Goal: Task Accomplishment & Management: Manage account settings

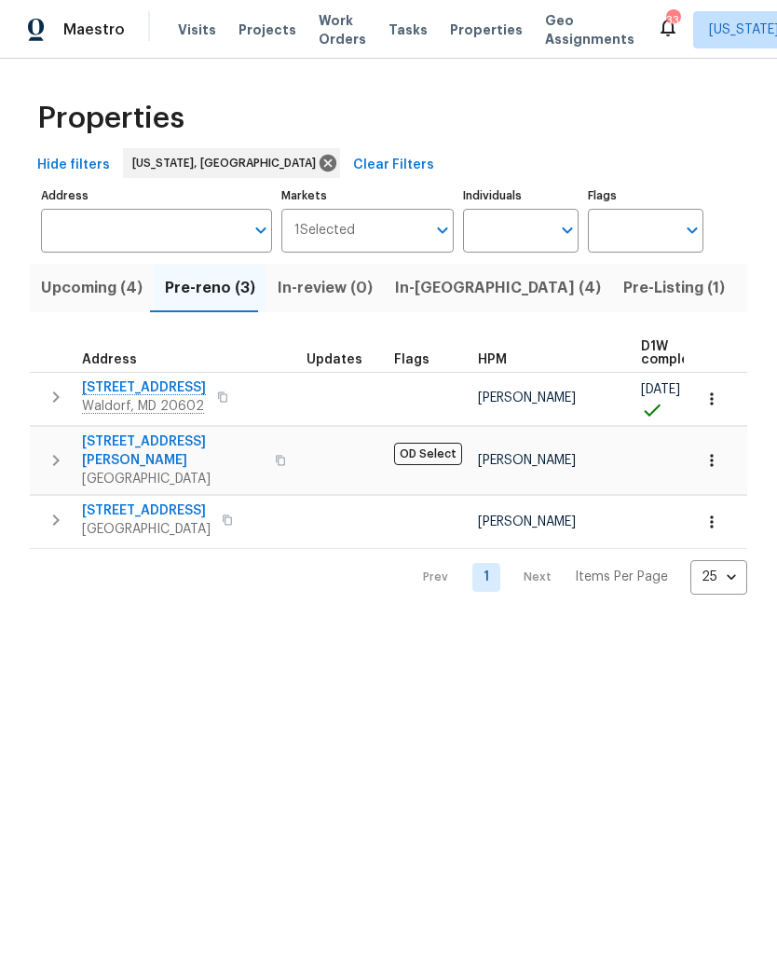
click at [93, 294] on span "Upcoming (4)" at bounding box center [92, 288] width 102 height 26
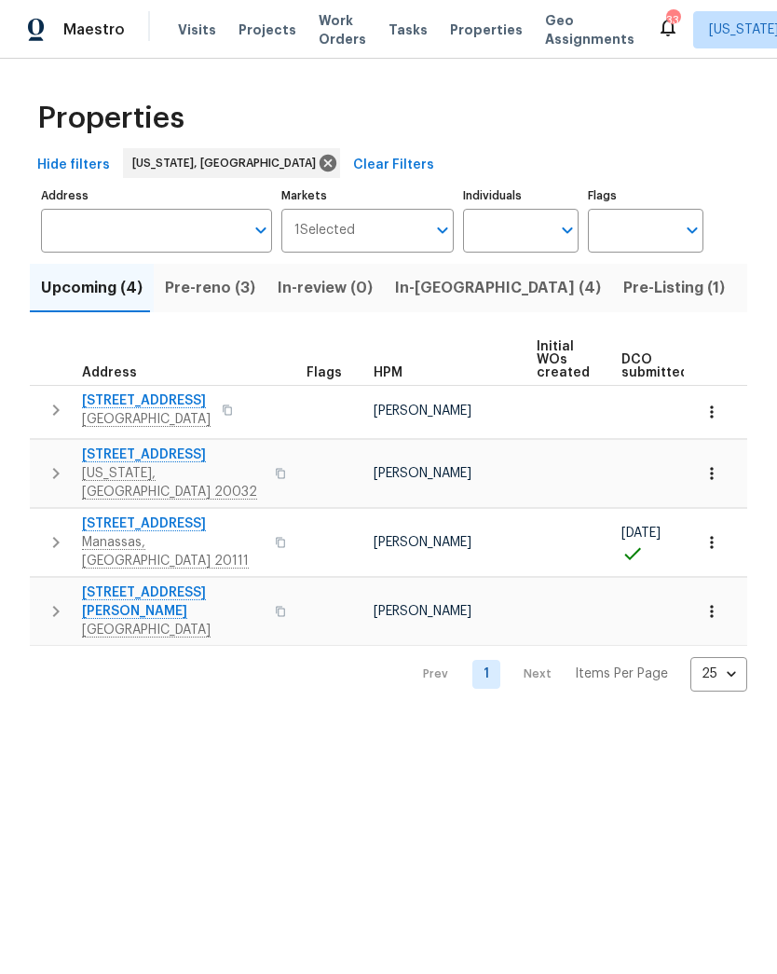
click at [143, 514] on span "8524 Charnwood Ct" at bounding box center [173, 523] width 182 height 19
click at [113, 447] on span "801 Hr Dr SE" at bounding box center [173, 454] width 182 height 19
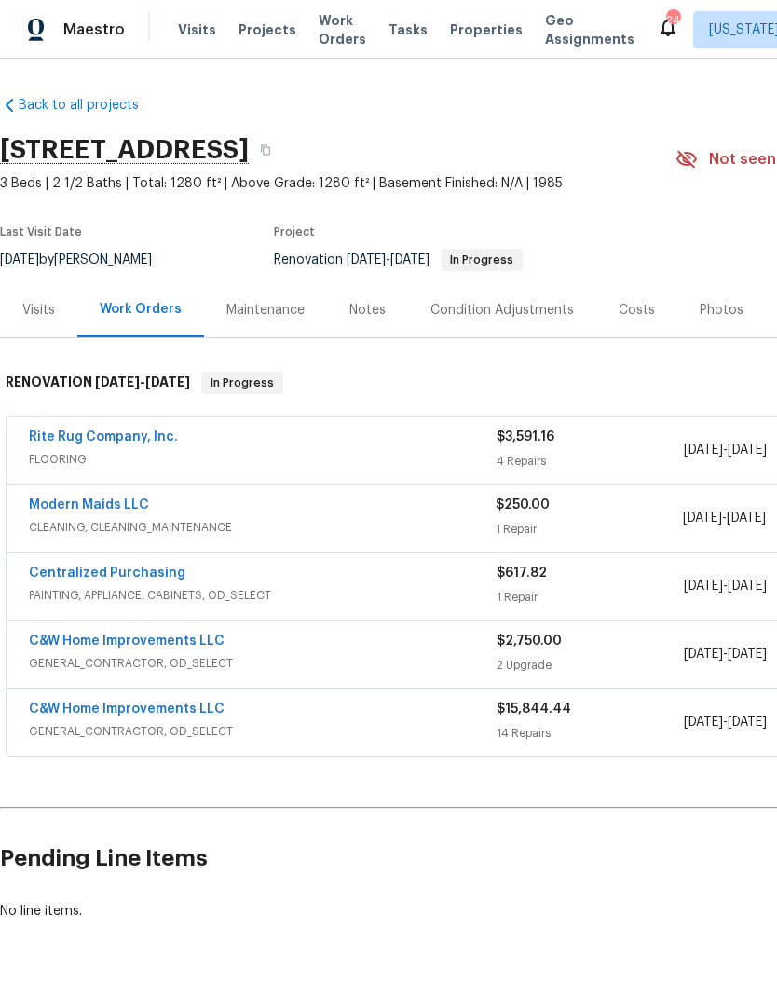
scroll to position [44, 0]
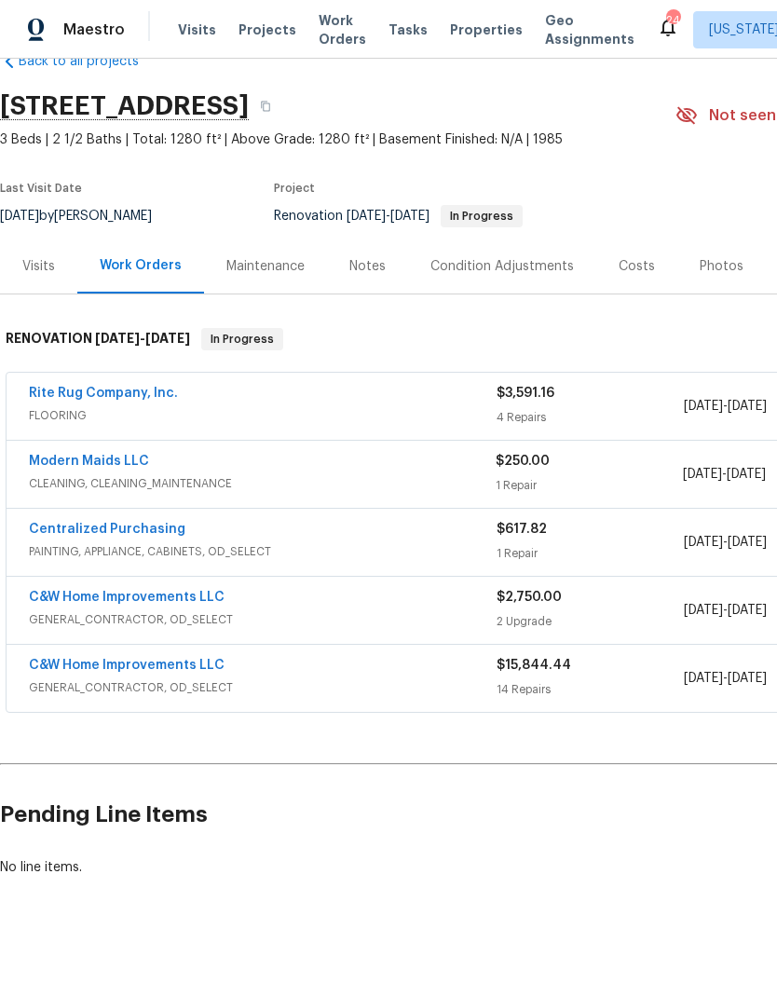
click at [140, 399] on link "Rite Rug Company, Inc." at bounding box center [103, 393] width 149 height 13
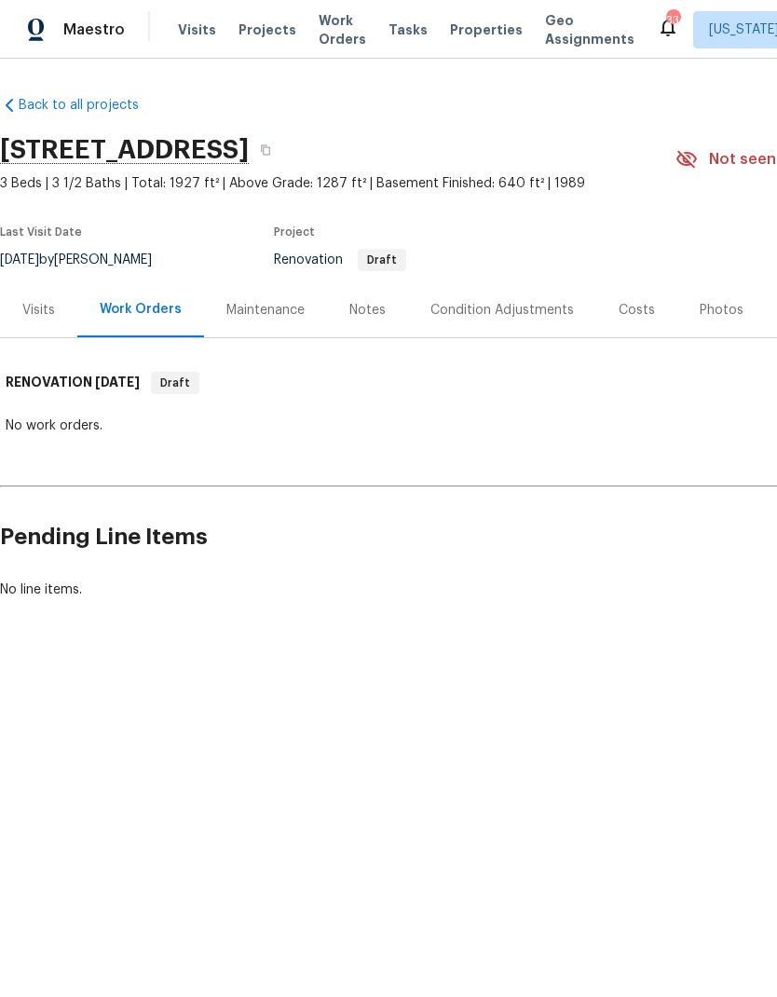
click at [638, 315] on div "Costs" at bounding box center [637, 310] width 36 height 19
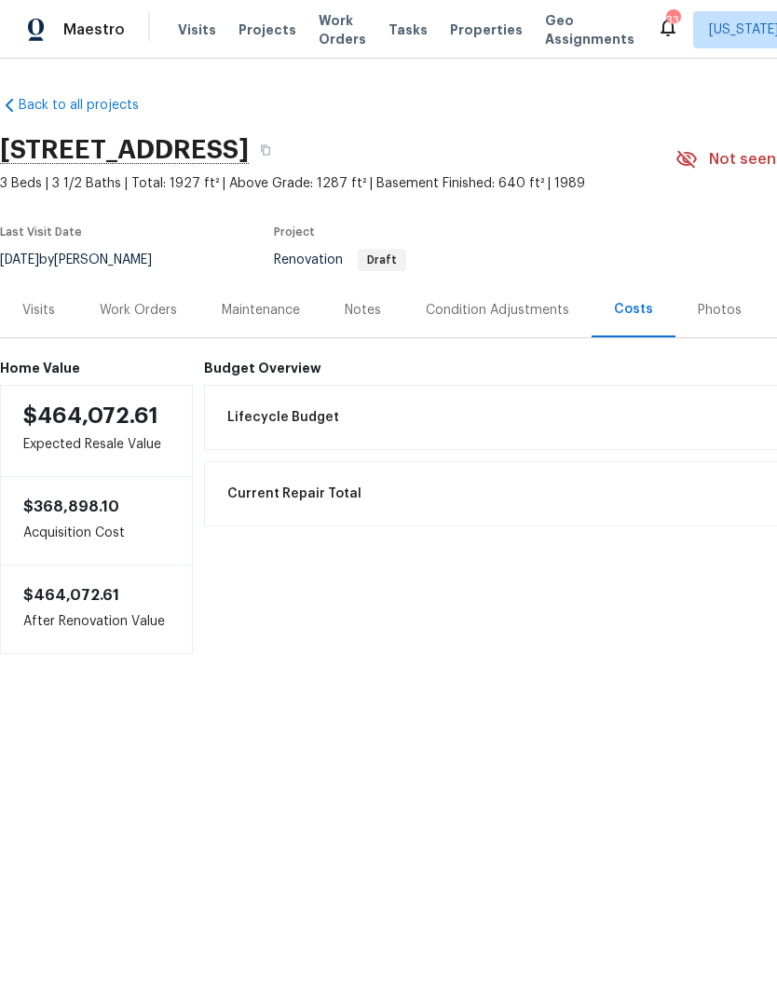
click at [373, 314] on div "Notes" at bounding box center [363, 310] width 36 height 19
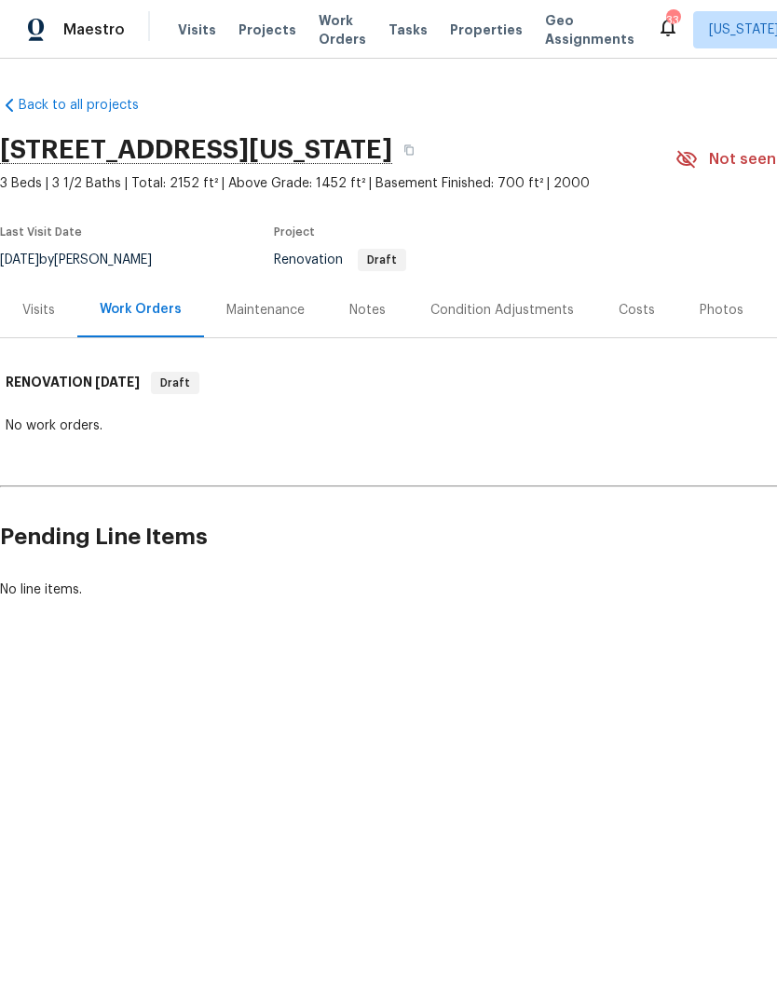
click at [629, 316] on div "Costs" at bounding box center [637, 310] width 36 height 19
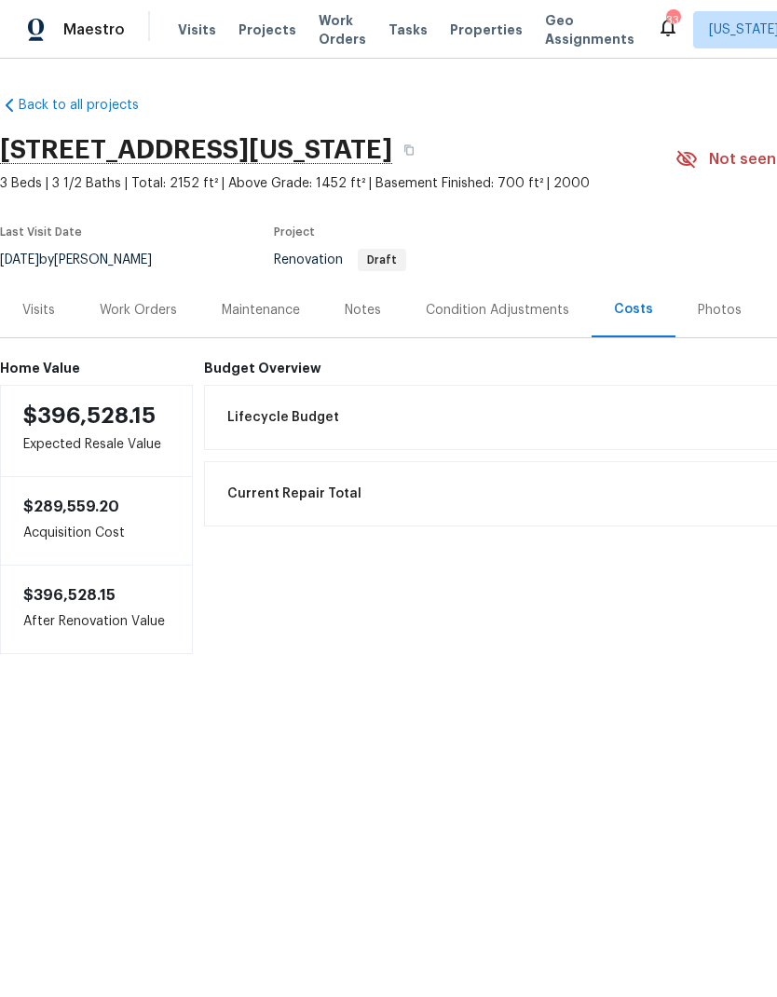
click at [375, 317] on div "Notes" at bounding box center [363, 310] width 36 height 19
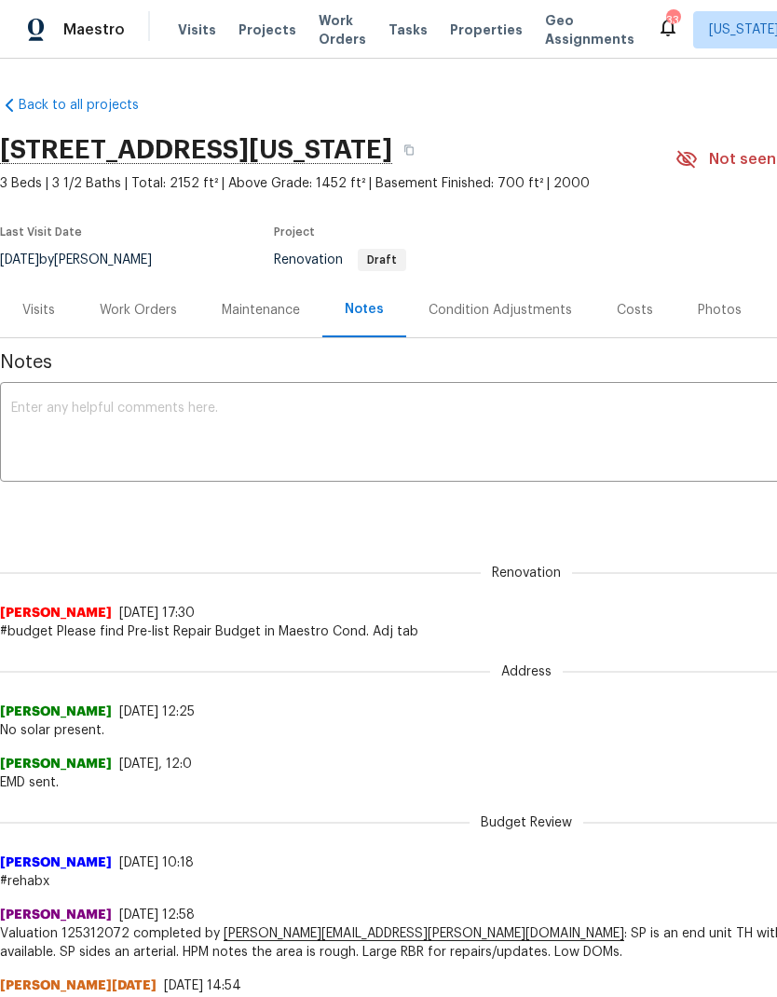
click at [628, 314] on div "Costs" at bounding box center [635, 310] width 36 height 19
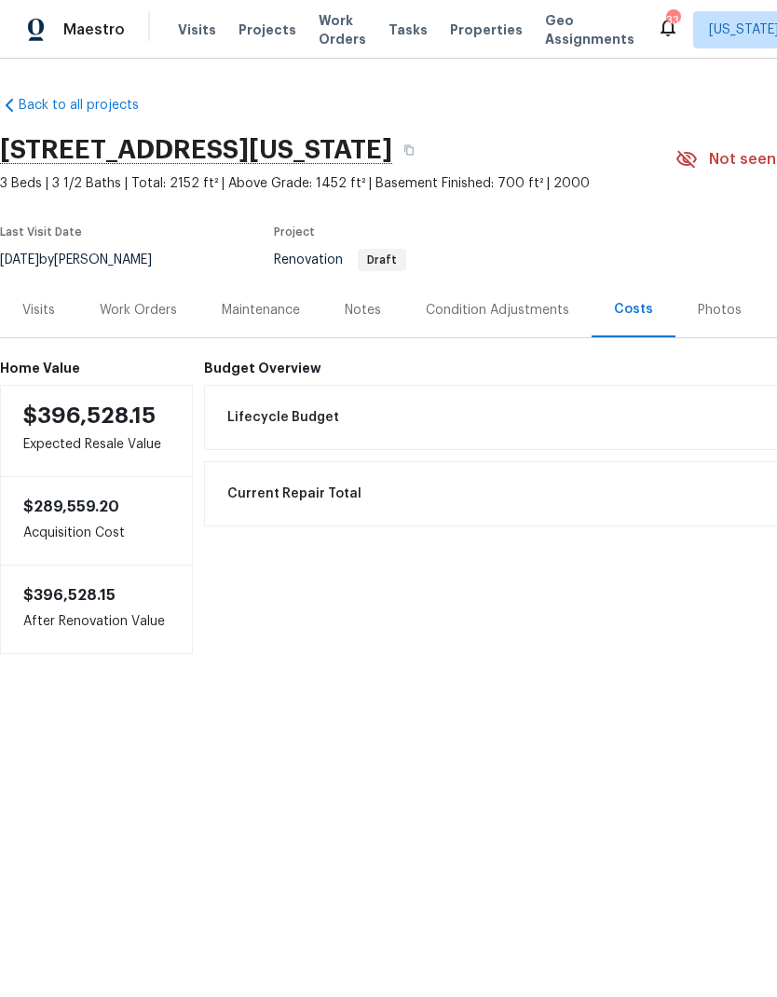
click at [502, 320] on div "Condition Adjustments" at bounding box center [497, 309] width 188 height 55
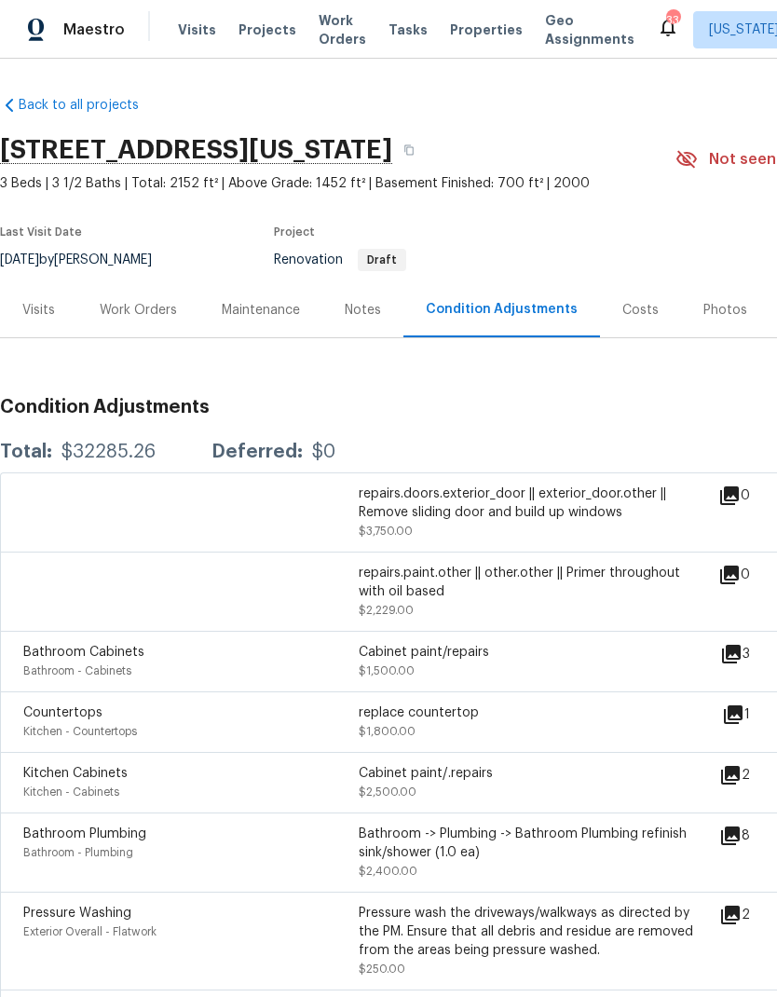
click at [630, 312] on div "Costs" at bounding box center [640, 310] width 36 height 19
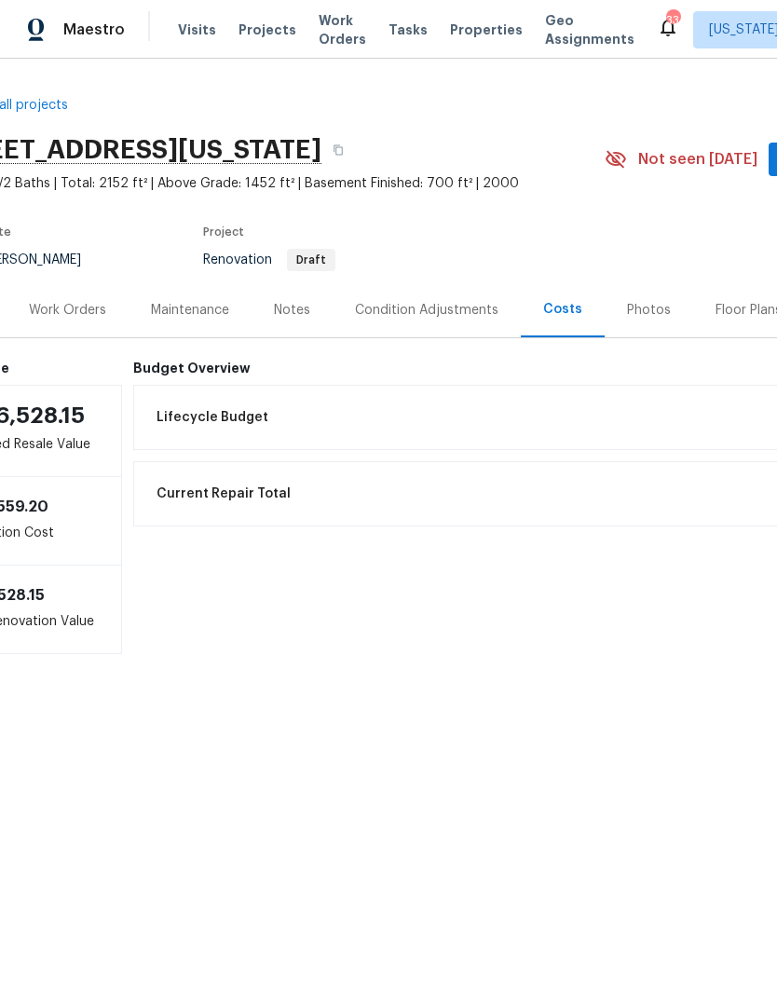
scroll to position [0, 13]
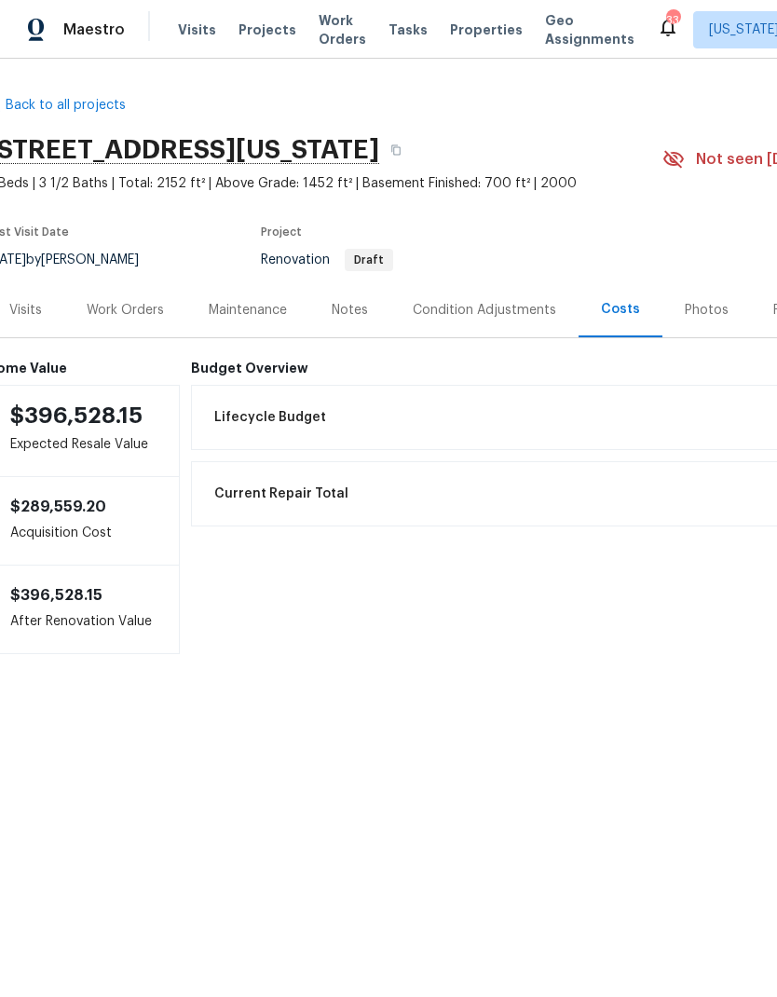
click at [353, 317] on div "Notes" at bounding box center [350, 310] width 36 height 19
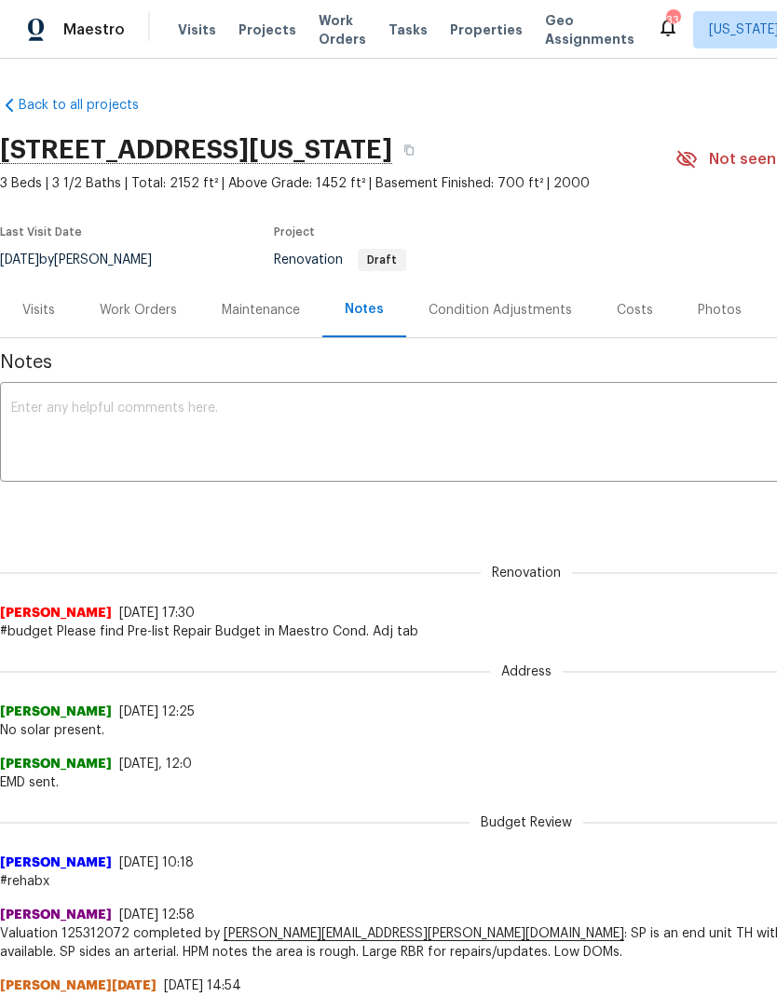
click at [135, 302] on div "Work Orders" at bounding box center [138, 310] width 77 height 19
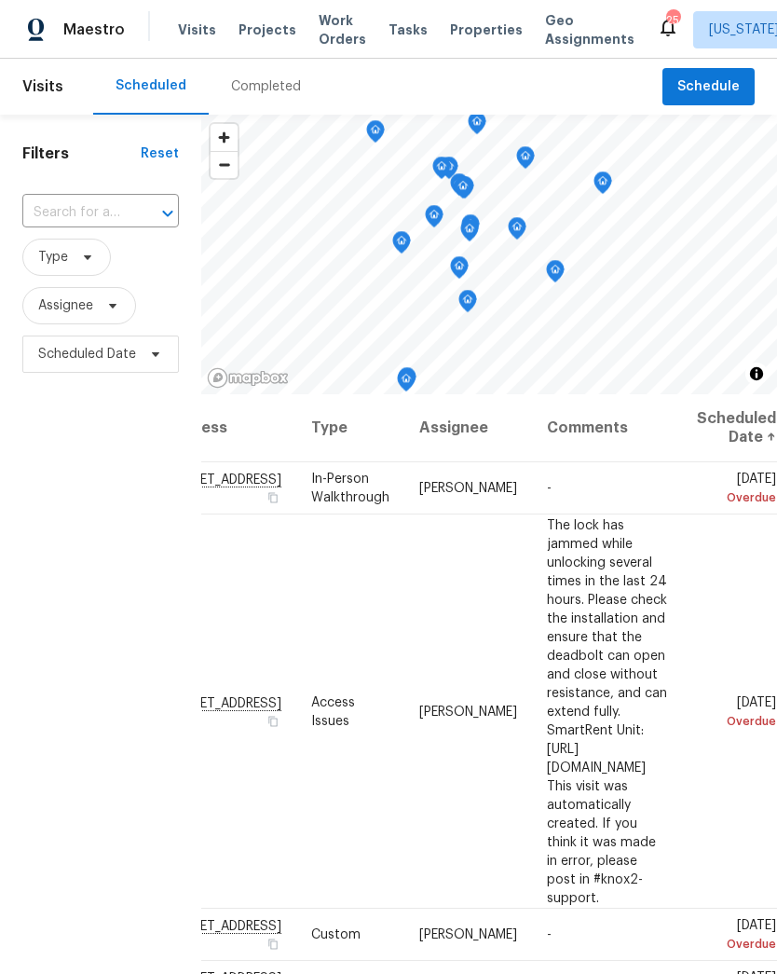
scroll to position [0, 187]
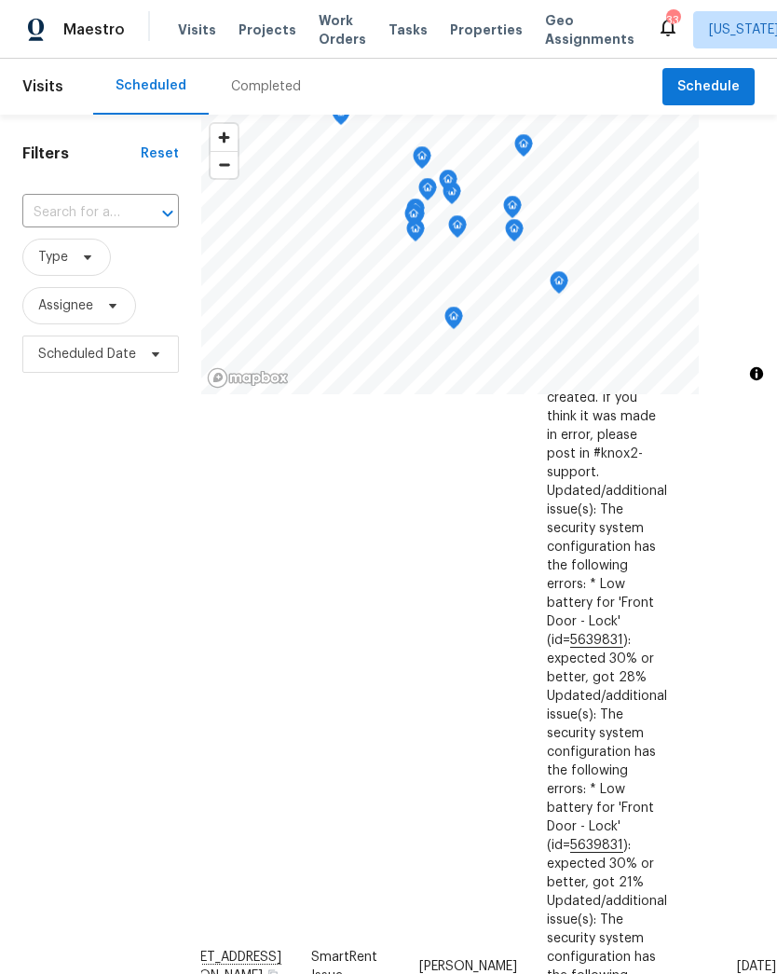
scroll to position [878, 187]
click at [0, 0] on icon at bounding box center [0, 0] width 0 height 0
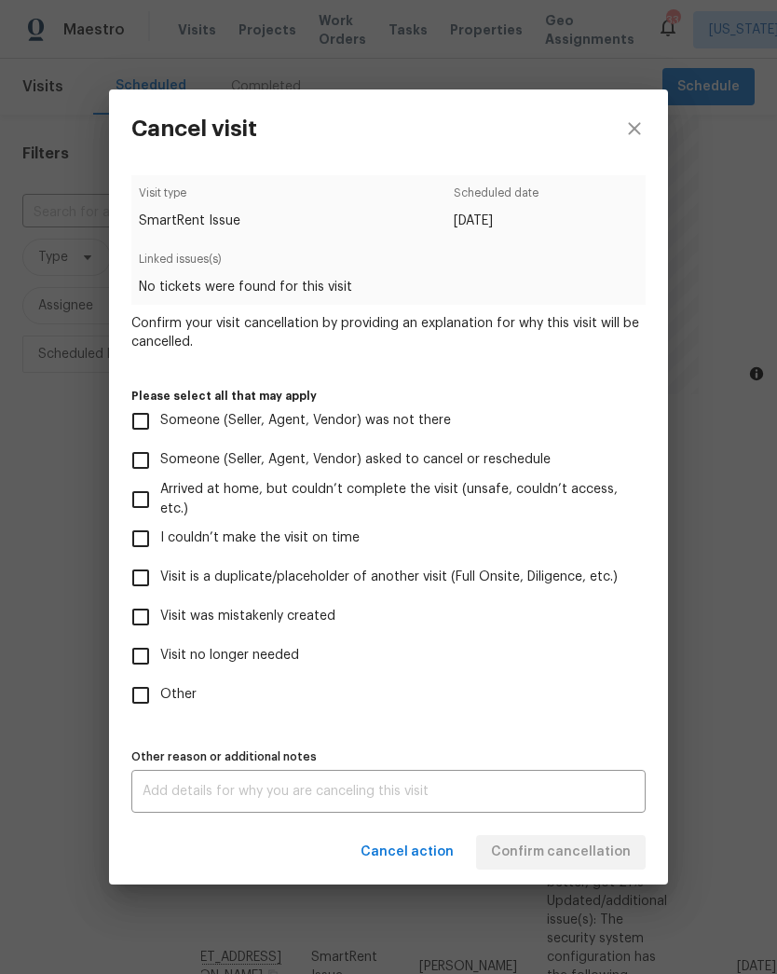
click at [157, 701] on input "Other" at bounding box center [140, 694] width 39 height 39
checkbox input "true"
click at [406, 796] on textarea at bounding box center [389, 790] width 492 height 13
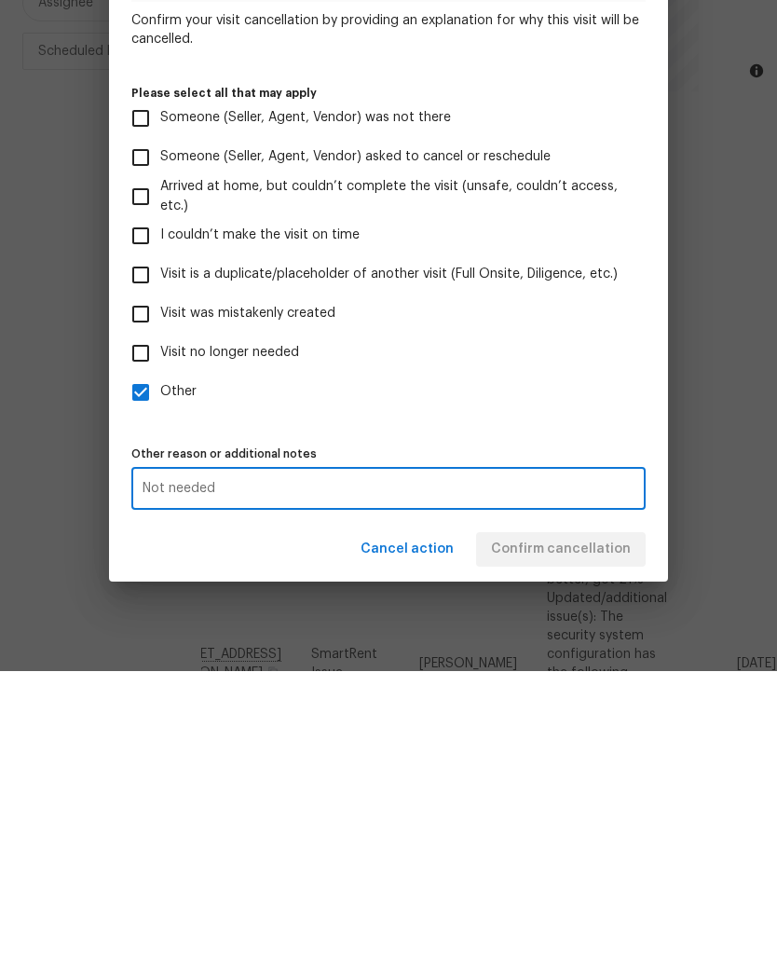
type textarea "Not needed"
click at [595, 820] on div "Cancel action Confirm cancellation" at bounding box center [388, 852] width 559 height 64
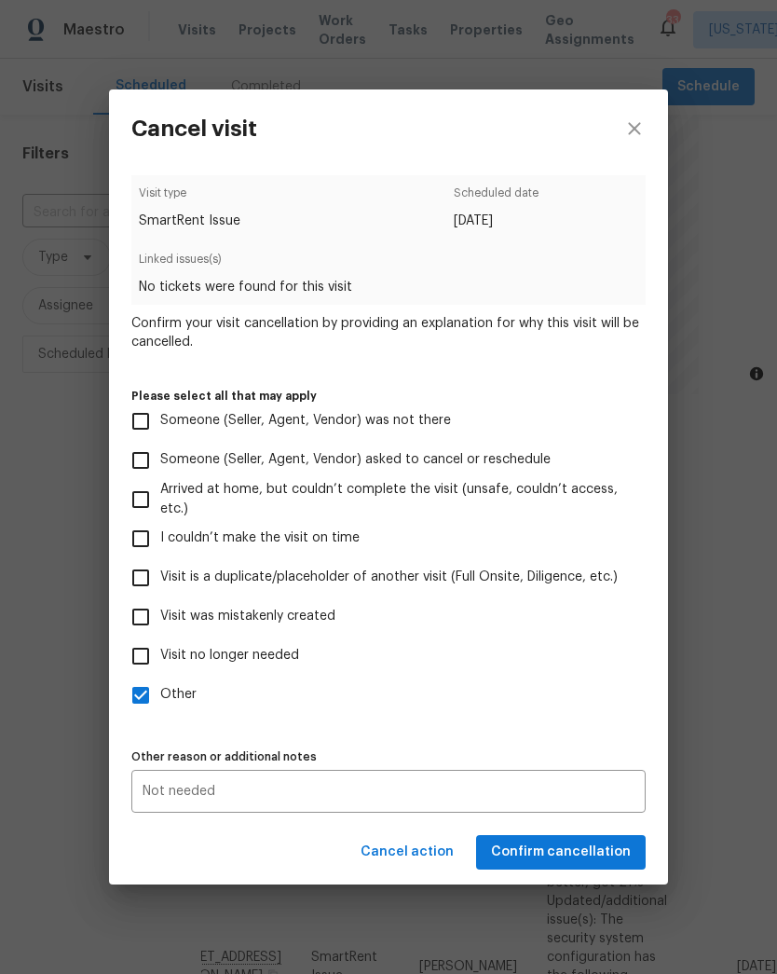
click at [157, 652] on input "Visit no longer needed" at bounding box center [140, 655] width 39 height 39
checkbox input "true"
click at [143, 691] on input "Other" at bounding box center [140, 694] width 39 height 39
checkbox input "false"
click at [594, 852] on span "Confirm cancellation" at bounding box center [561, 851] width 140 height 23
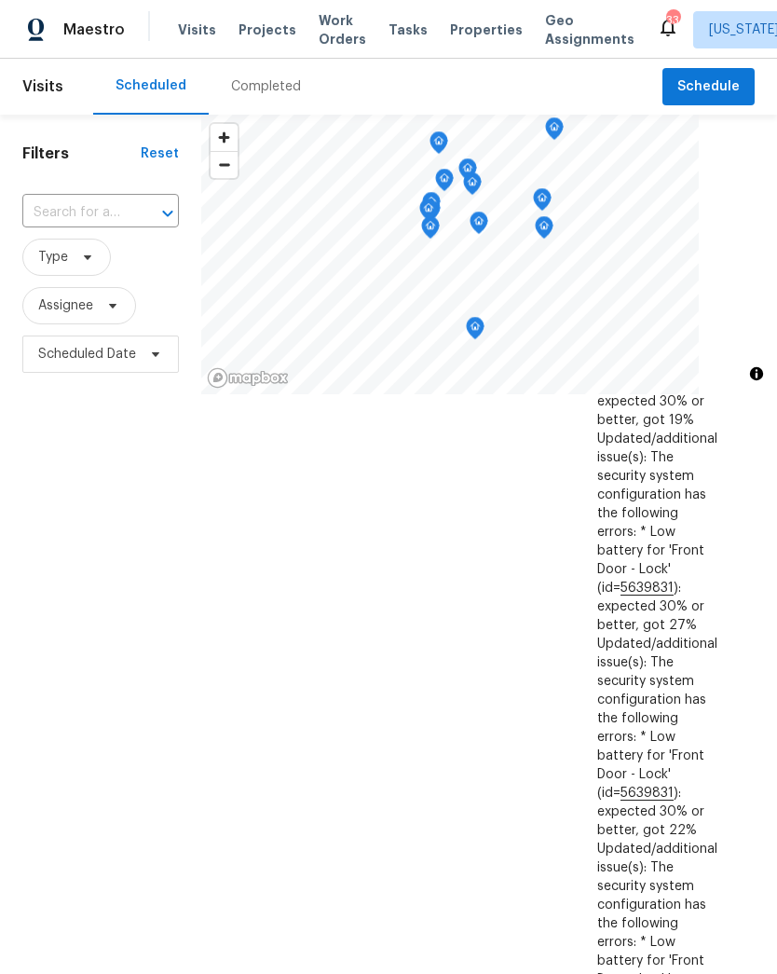
scroll to position [1547, 8]
